Goal: Contribute content: Contribute content

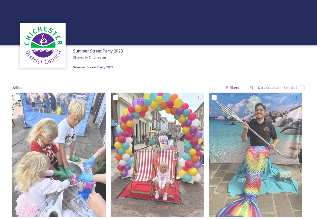
click at [305, 60] on div "Summer Street Party 2023 Shared by Chichester Summer Street Party 2023" at bounding box center [158, 58] width 317 height 27
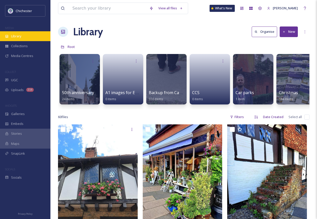
click at [18, 35] on span "Library" at bounding box center [16, 36] width 10 height 5
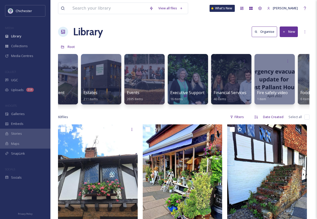
scroll to position [0, 931]
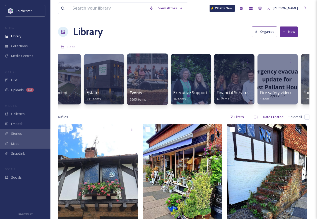
click at [143, 82] on div at bounding box center [147, 79] width 41 height 51
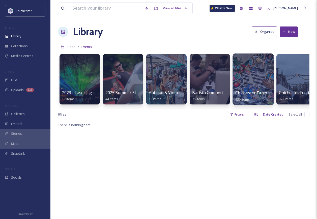
click at [266, 80] on div at bounding box center [253, 79] width 41 height 51
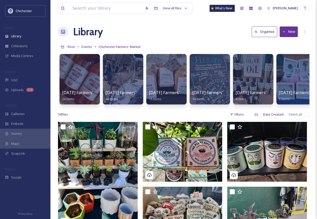
click at [286, 31] on button "New" at bounding box center [289, 32] width 18 height 10
click at [283, 43] on span "File Upload" at bounding box center [286, 43] width 17 height 5
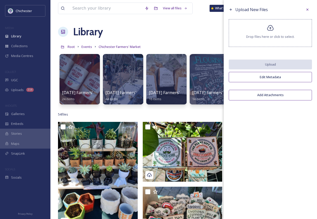
click at [277, 30] on div "Drop files here or click to select." at bounding box center [270, 33] width 83 height 28
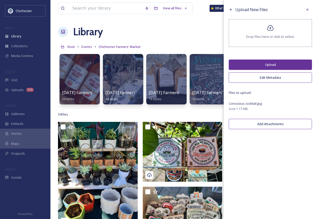
click at [267, 62] on button "Upload" at bounding box center [270, 65] width 83 height 10
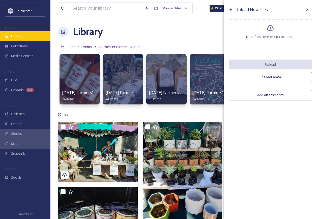
click at [25, 36] on div "Library" at bounding box center [25, 36] width 50 height 10
